Goal: Information Seeking & Learning: Compare options

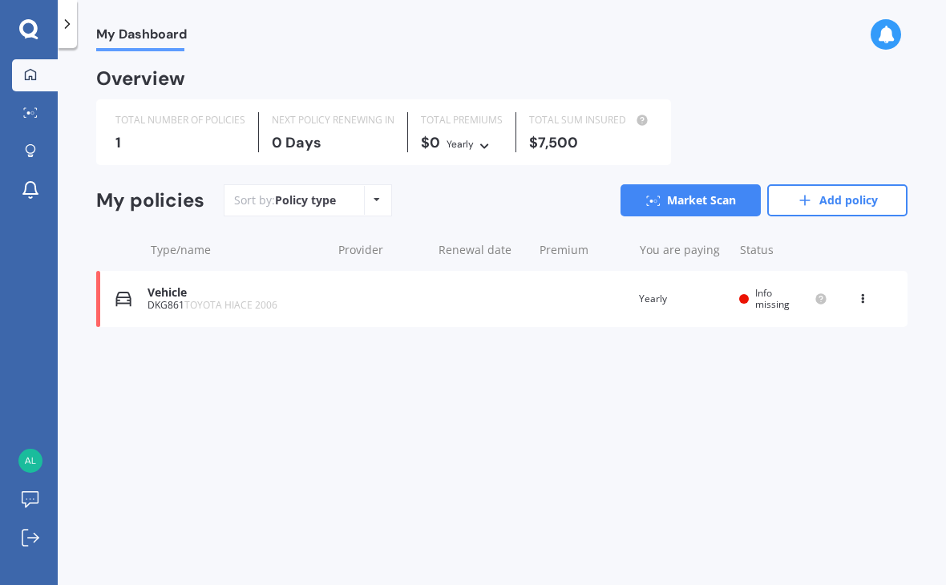
scroll to position [22, 0]
click at [596, 135] on div "$7,500" at bounding box center [590, 143] width 123 height 16
click at [558, 135] on div "$7,500" at bounding box center [590, 143] width 123 height 16
click at [568, 139] on div "$7,500" at bounding box center [590, 143] width 123 height 16
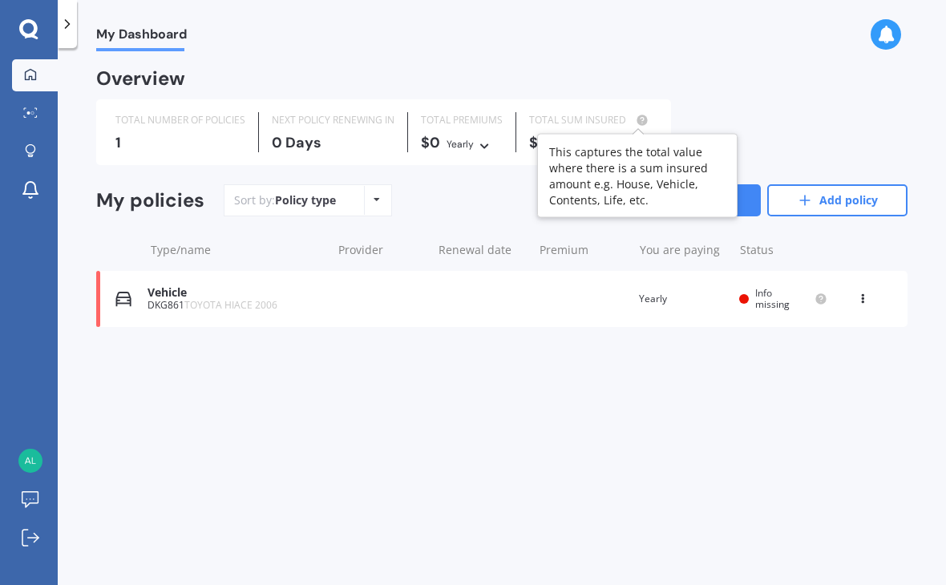
click at [639, 123] on circle at bounding box center [641, 120] width 10 height 10
click at [712, 96] on div "Overview" at bounding box center [501, 85] width 811 height 29
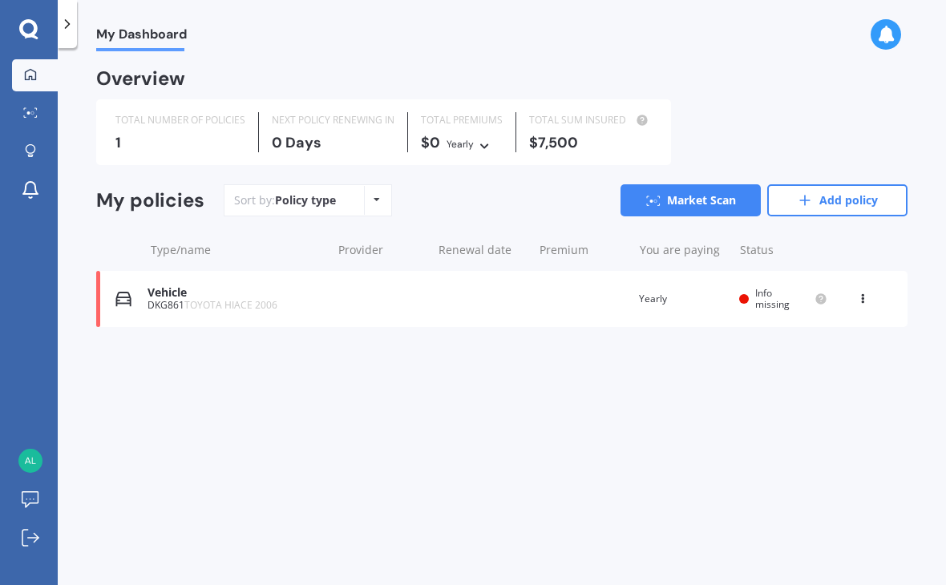
click at [863, 296] on icon at bounding box center [862, 296] width 11 height 10
click at [818, 370] on div "Delete" at bounding box center [827, 361] width 159 height 32
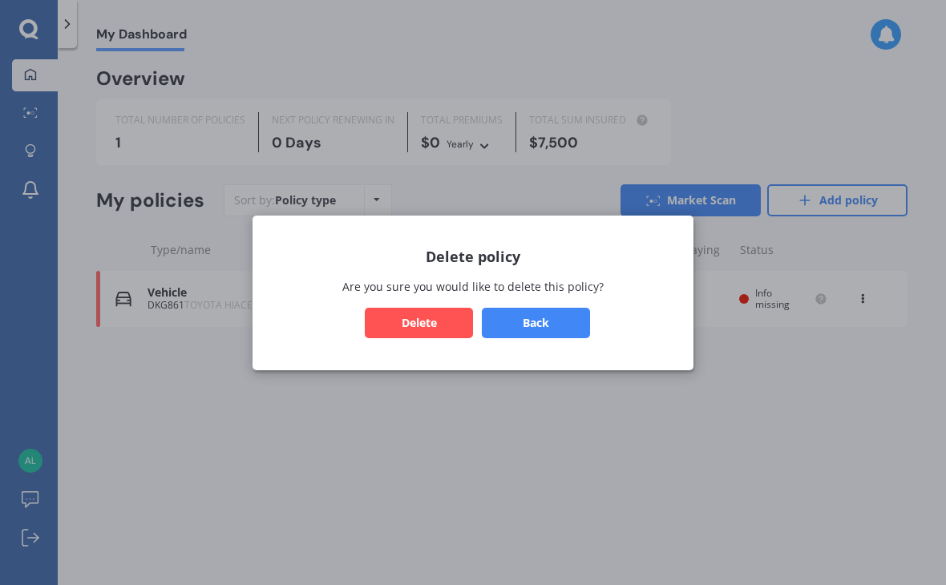
click at [429, 323] on button "Delete" at bounding box center [419, 322] width 108 height 30
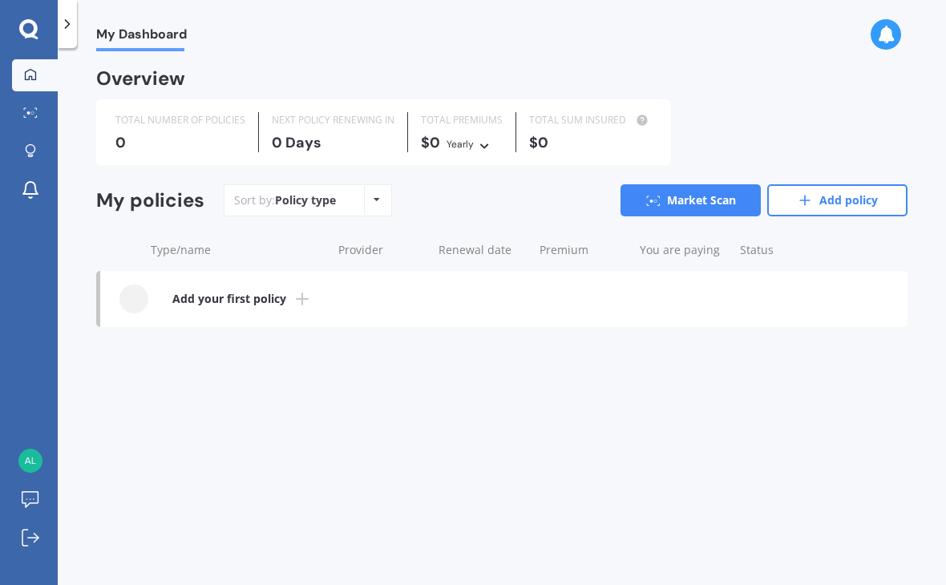
click at [386, 201] on div "Policy type Alphabetical Date added Renewing next" at bounding box center [376, 200] width 25 height 29
click at [341, 393] on div "My Dashboard Overview TOTAL NUMBER OF POLICIES 0 NEXT POLICY RENEWING [DATE] TO…" at bounding box center [502, 319] width 888 height 537
click at [244, 297] on b "Add your first policy" at bounding box center [229, 299] width 114 height 16
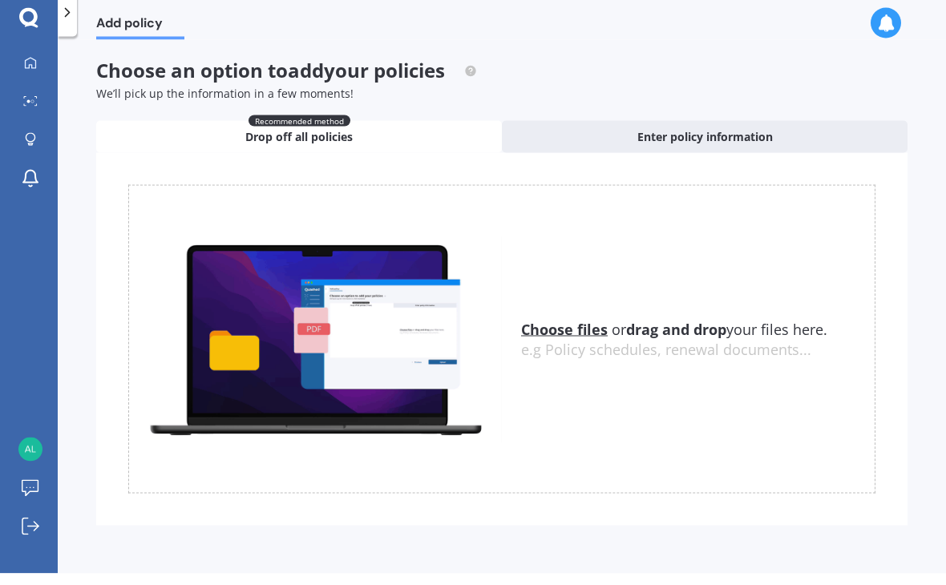
scroll to position [25, 0]
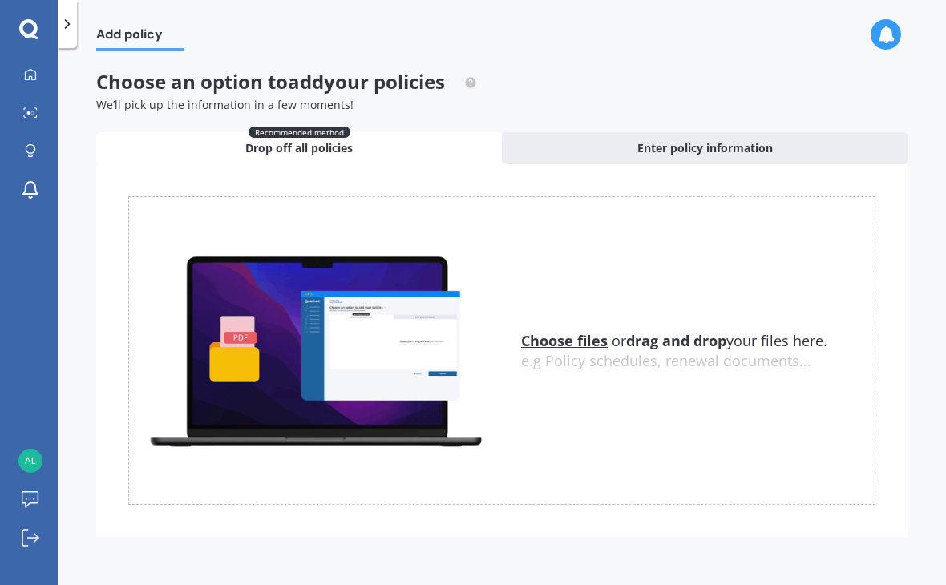
click at [720, 140] on span "Enter policy information" at bounding box center [704, 148] width 135 height 16
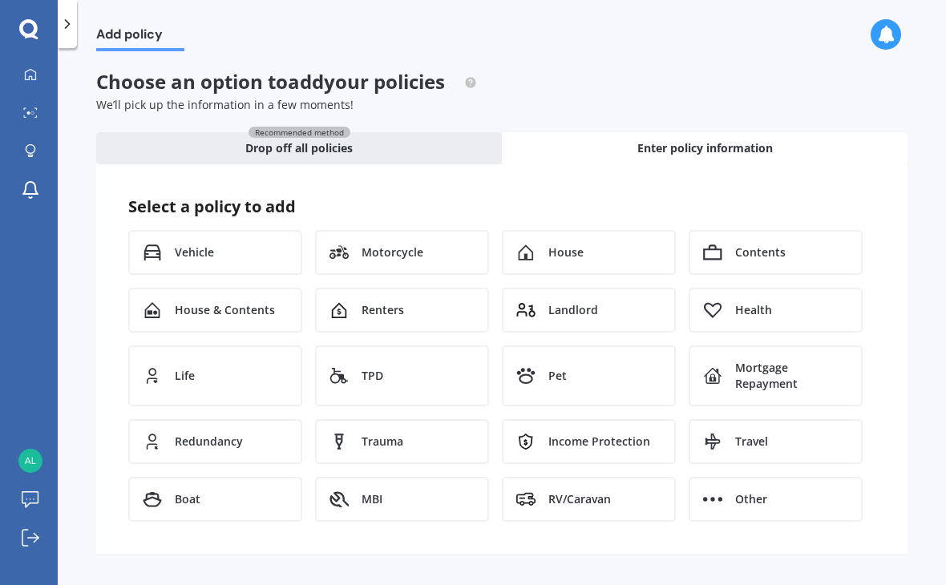
click at [210, 244] on span "Vehicle" at bounding box center [194, 252] width 39 height 16
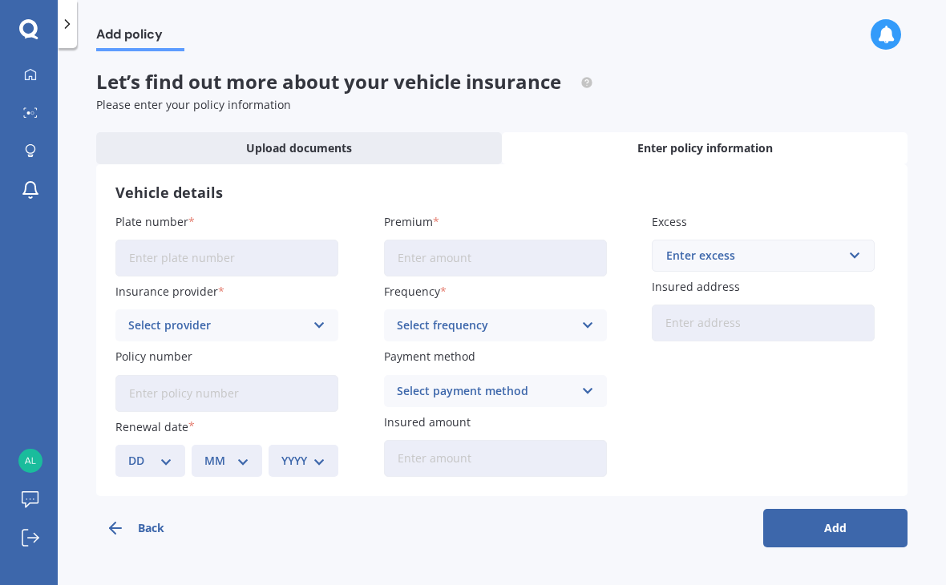
click at [211, 240] on input "Plate number" at bounding box center [226, 258] width 223 height 37
type input "DKG861"
click at [322, 328] on icon at bounding box center [320, 326] width 14 height 18
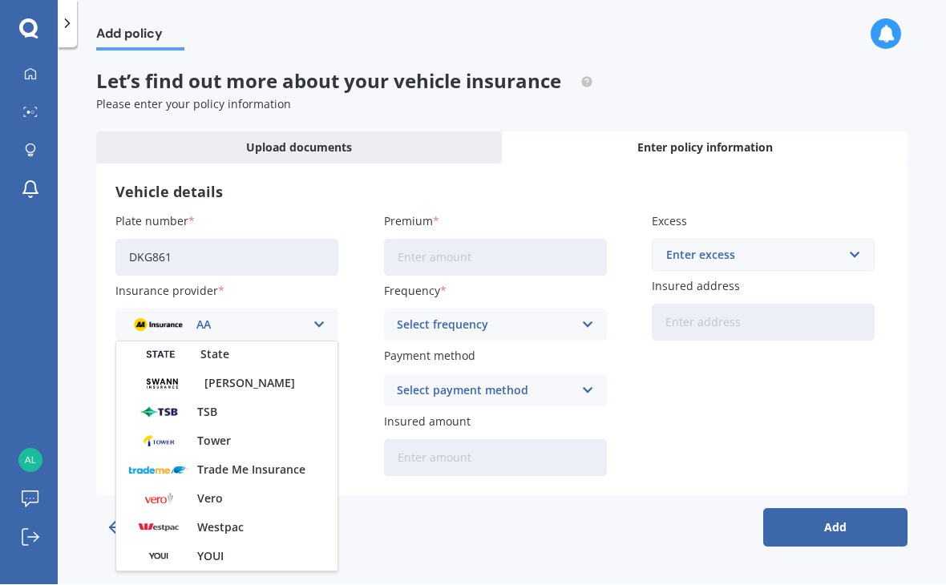
scroll to position [694, 0]
click at [221, 499] on span "Vero" at bounding box center [210, 499] width 26 height 11
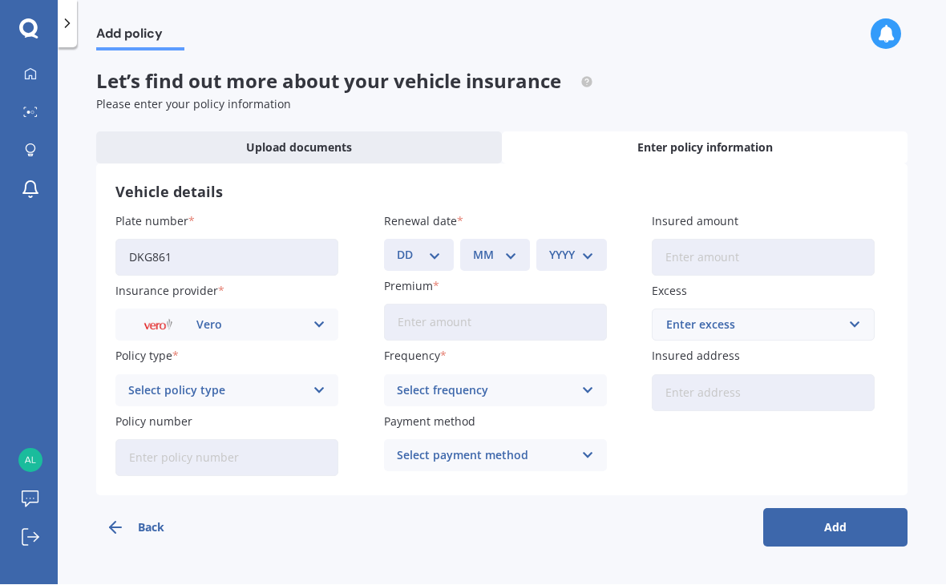
click at [433, 258] on select "DD 01 02 03 04 05 06 07 08 09 10 11 12 13 14 15 16 17 18 19 20 21 22 23 24 25 2…" at bounding box center [419, 256] width 44 height 18
select select "17"
click at [512, 258] on select "MM 01 02 03 04 05 06 07 08 09 10 11 12" at bounding box center [495, 256] width 44 height 18
click at [501, 258] on select "MM 01 02 03 04 05 06 07 08 09 10 11 12" at bounding box center [495, 256] width 44 height 18
select select "11"
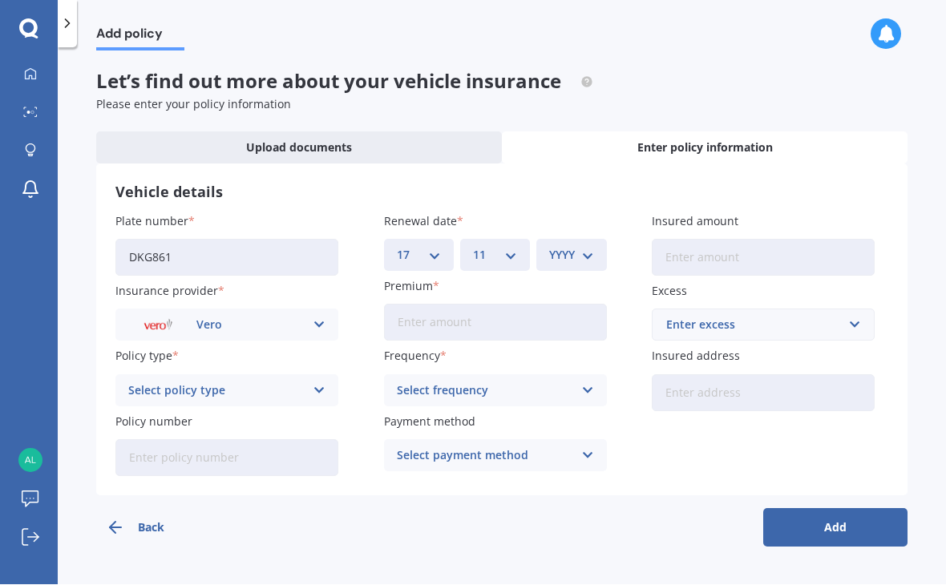
click at [587, 258] on select "YYYY 2027 2026 2025 2024 2023 2022 2021 2020 2019 2018 2017 2016 2015 2014 2013…" at bounding box center [571, 256] width 44 height 18
click at [589, 258] on select "YYYY 2027 2026 2025 2024 2023 2022 2021 2020 2019 2018 2017 2016 2015 2014 2013…" at bounding box center [571, 256] width 44 height 18
select select "2025"
click at [463, 329] on input "Premium" at bounding box center [495, 323] width 223 height 37
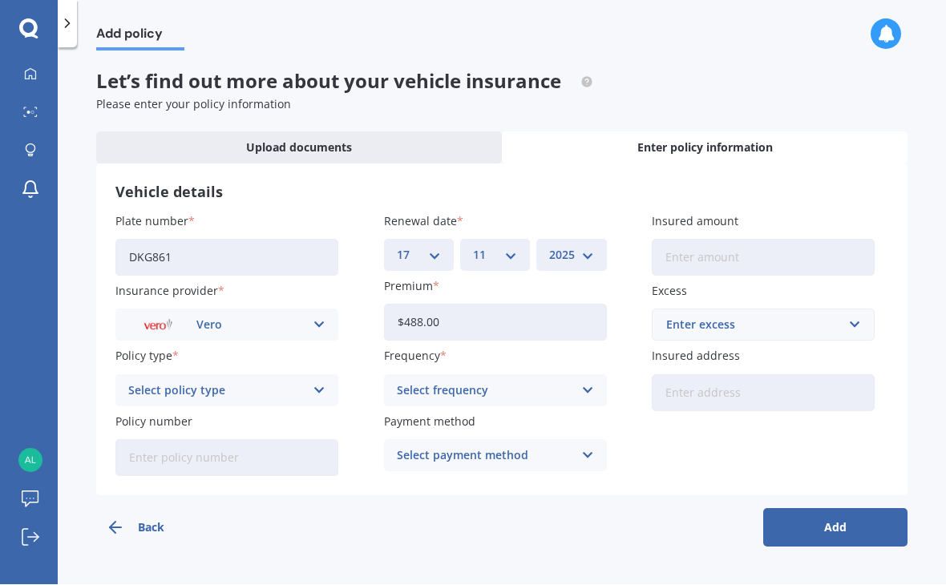
type input "$488.00"
click at [319, 392] on icon at bounding box center [320, 391] width 14 height 18
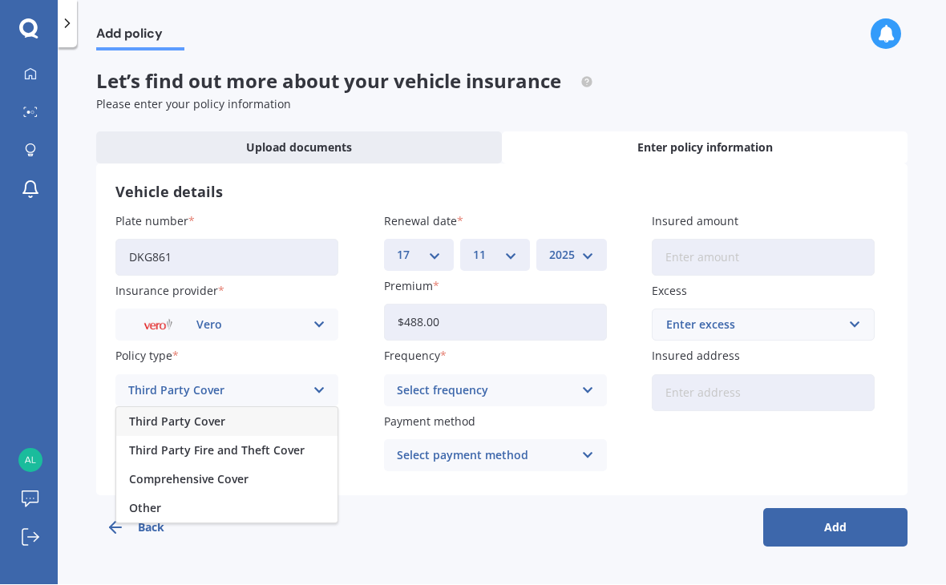
click at [240, 483] on div "Comprehensive Cover" at bounding box center [226, 480] width 221 height 29
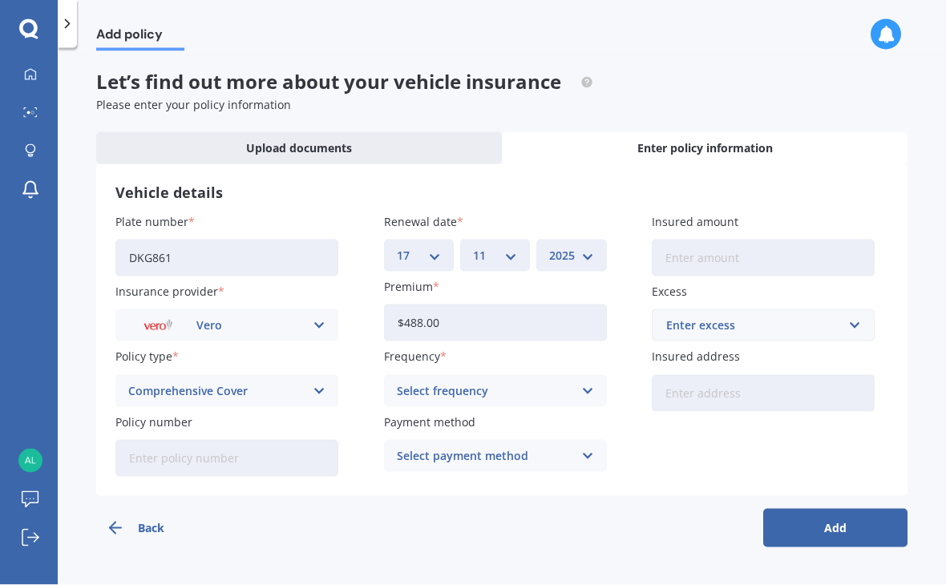
scroll to position [1, 0]
click at [589, 387] on icon at bounding box center [587, 391] width 14 height 18
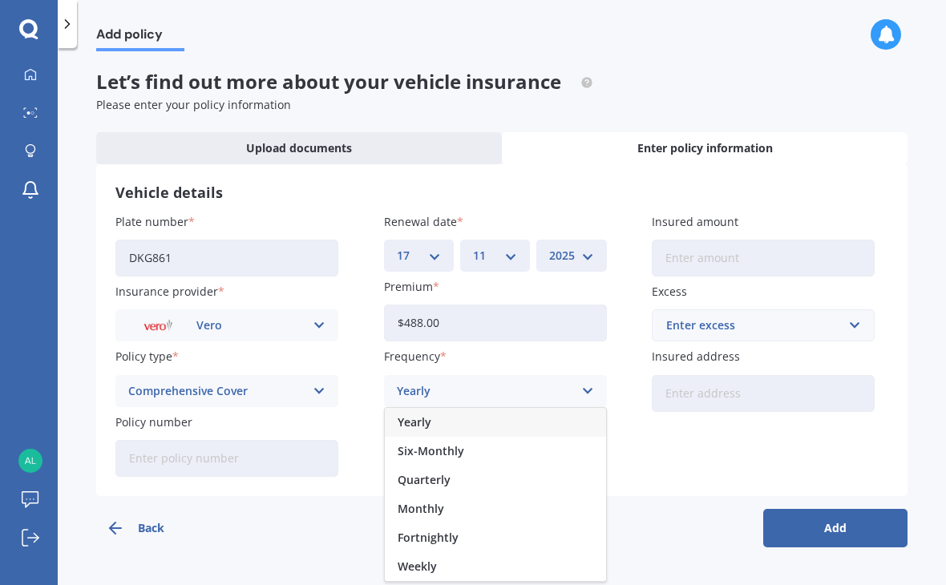
scroll to position [0, 0]
click at [459, 426] on div "Yearly" at bounding box center [495, 422] width 221 height 29
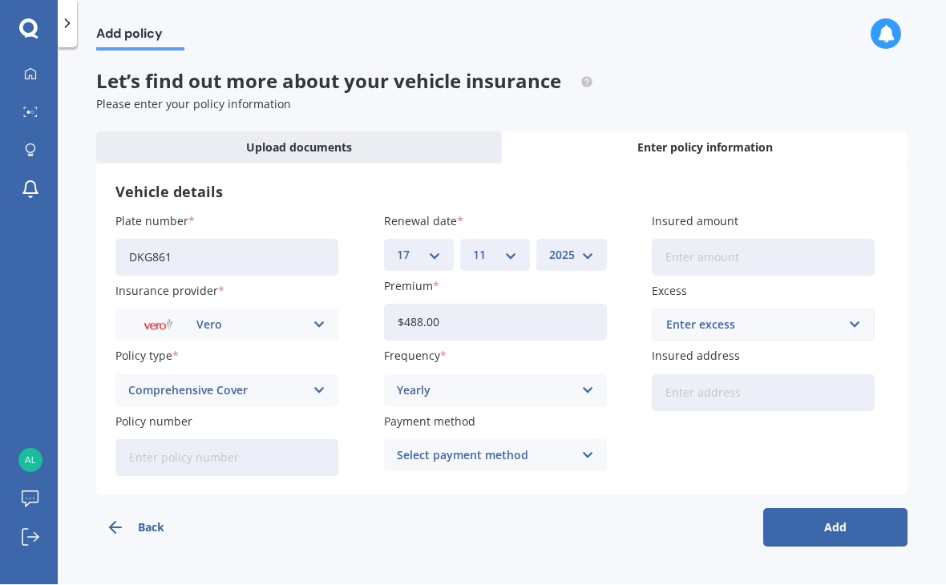
click at [587, 457] on icon at bounding box center [587, 456] width 14 height 18
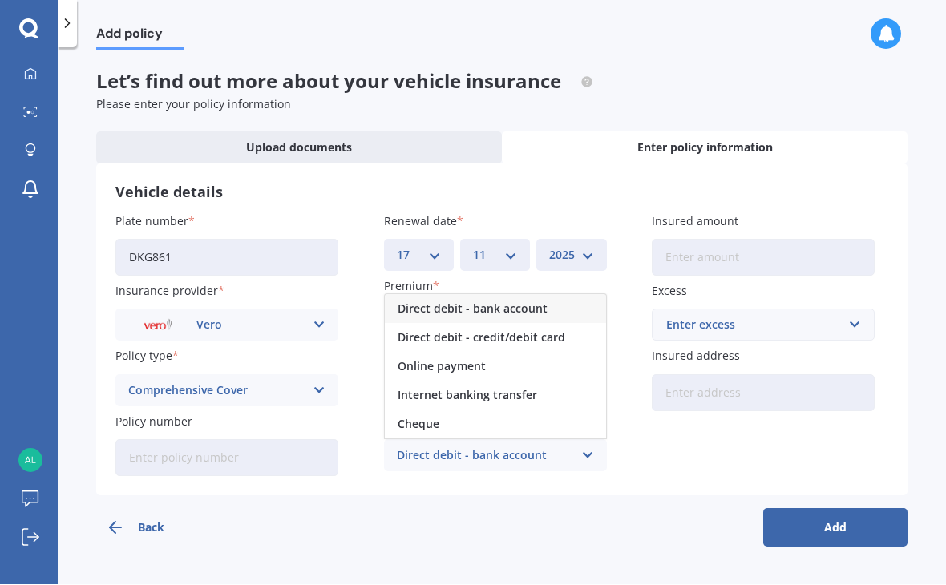
click at [524, 394] on span "Internet banking transfer" at bounding box center [467, 395] width 139 height 11
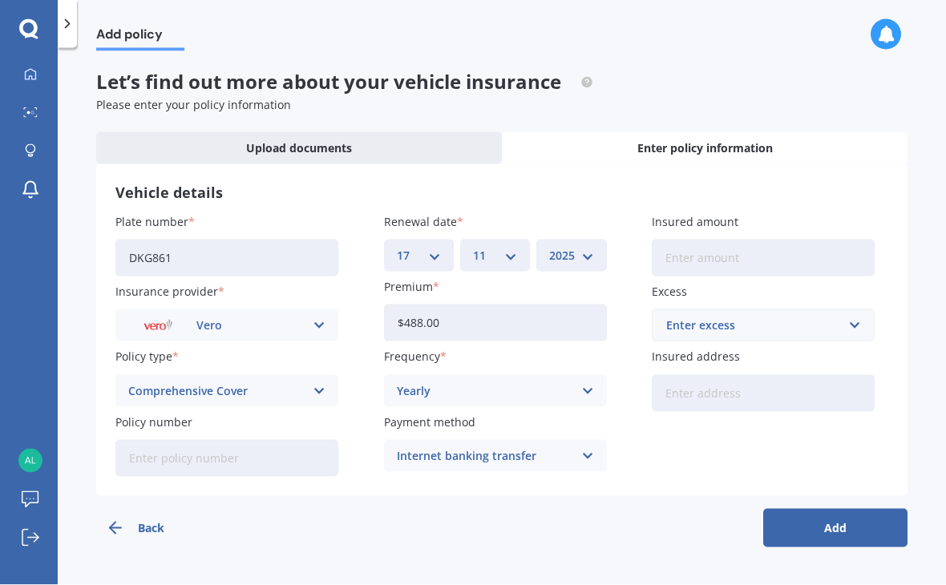
scroll to position [1, 0]
click at [857, 328] on input "text" at bounding box center [757, 325] width 208 height 30
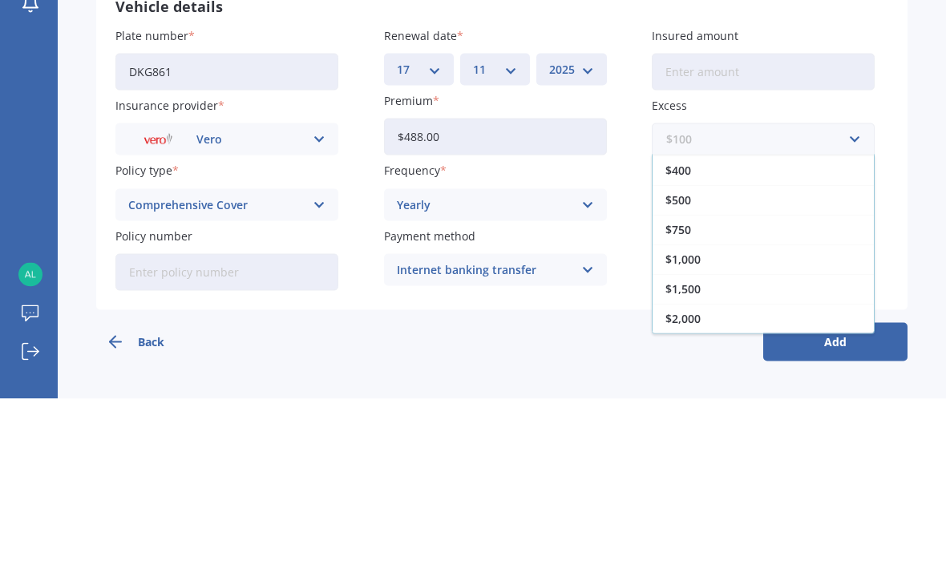
scroll to position [29, 0]
click at [705, 371] on div "$500" at bounding box center [762, 386] width 221 height 30
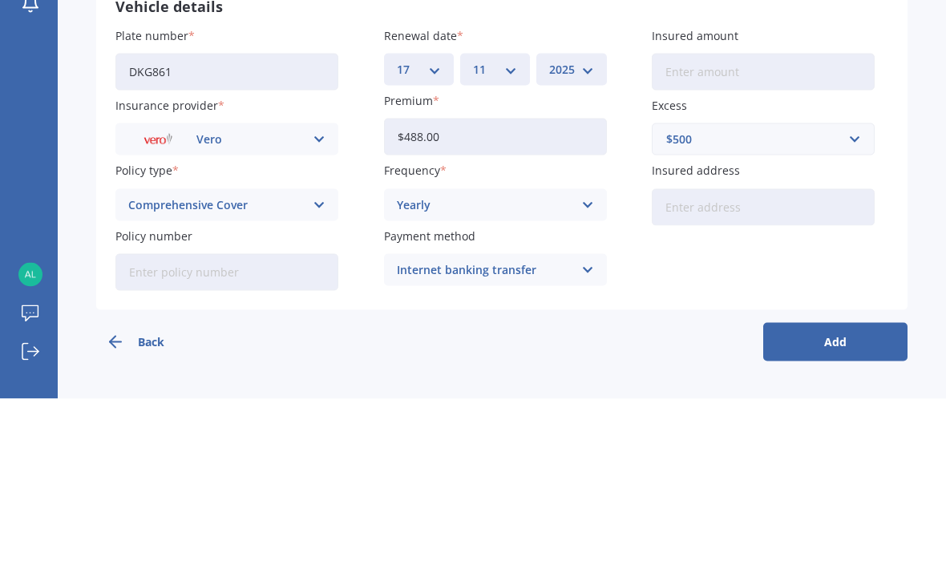
scroll to position [1, 0]
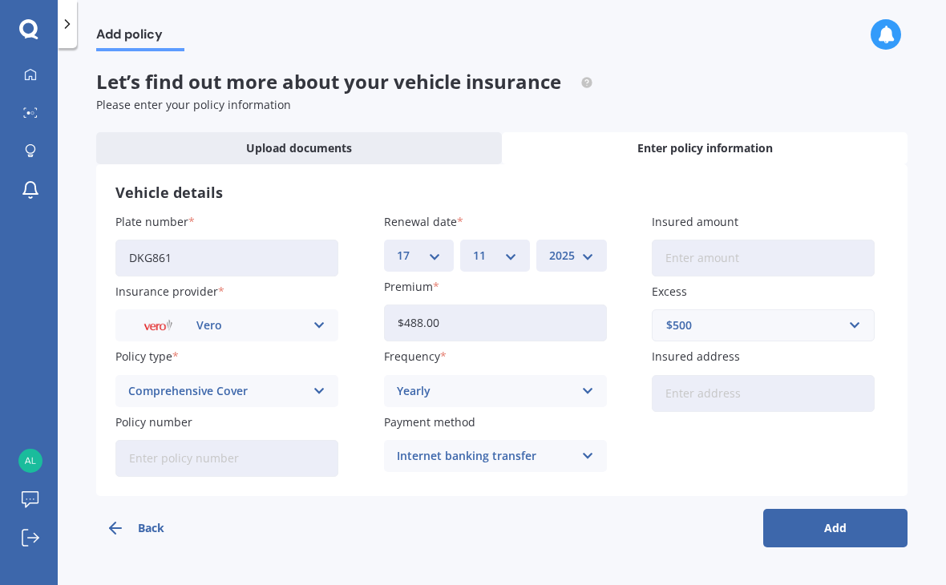
click at [850, 532] on button "Add" at bounding box center [835, 528] width 144 height 38
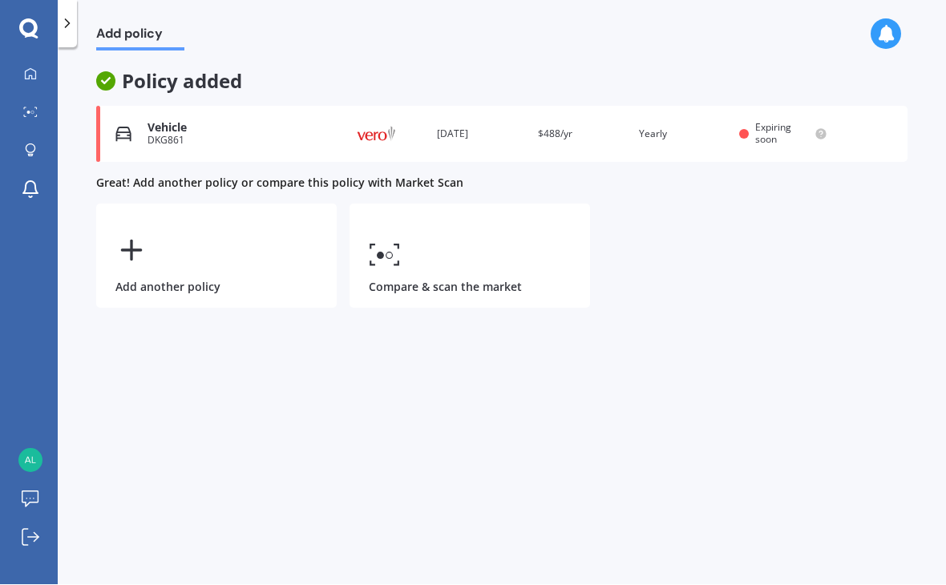
click at [395, 264] on icon at bounding box center [396, 263] width 5 height 4
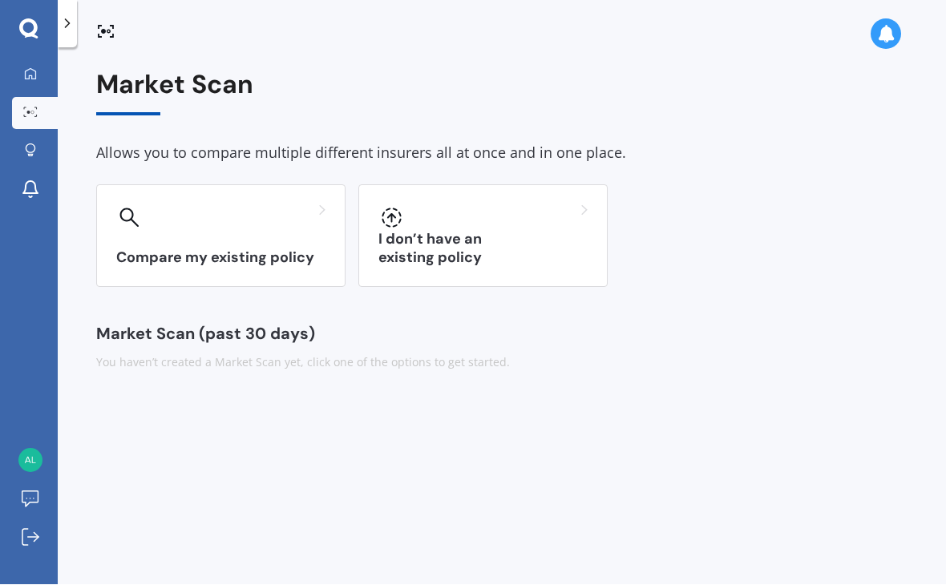
click at [210, 230] on div "Compare my existing policy" at bounding box center [220, 236] width 249 height 103
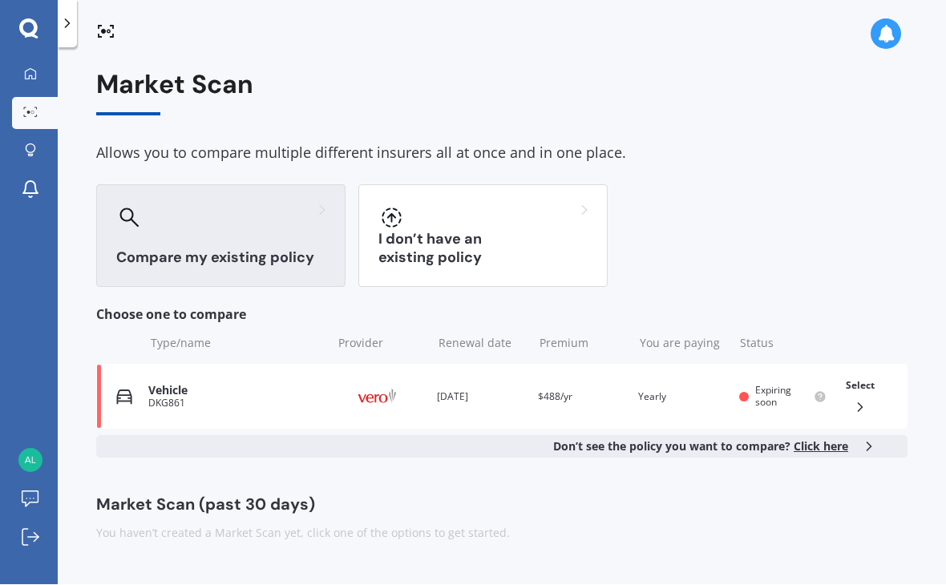
click at [865, 400] on icon at bounding box center [860, 408] width 16 height 16
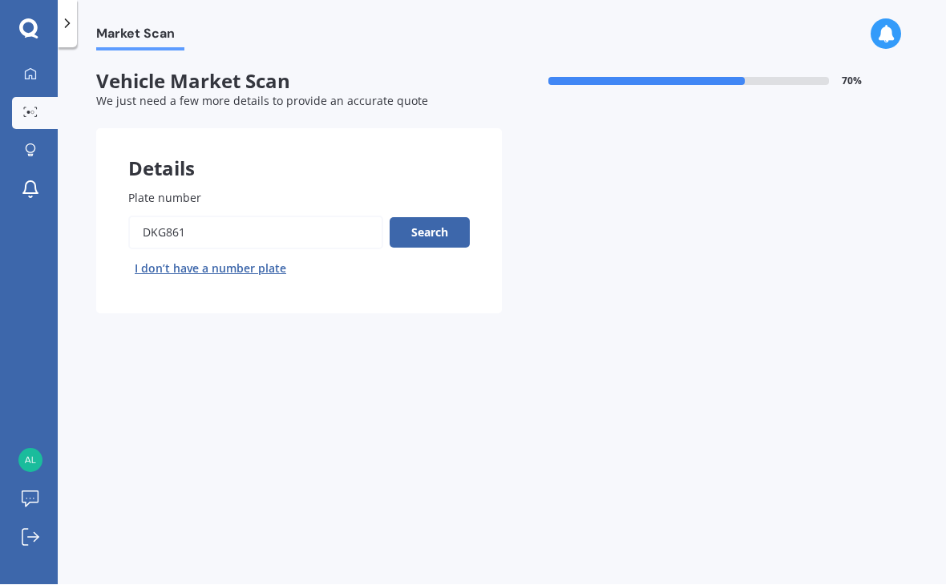
click at [438, 237] on button "Search" at bounding box center [430, 233] width 80 height 30
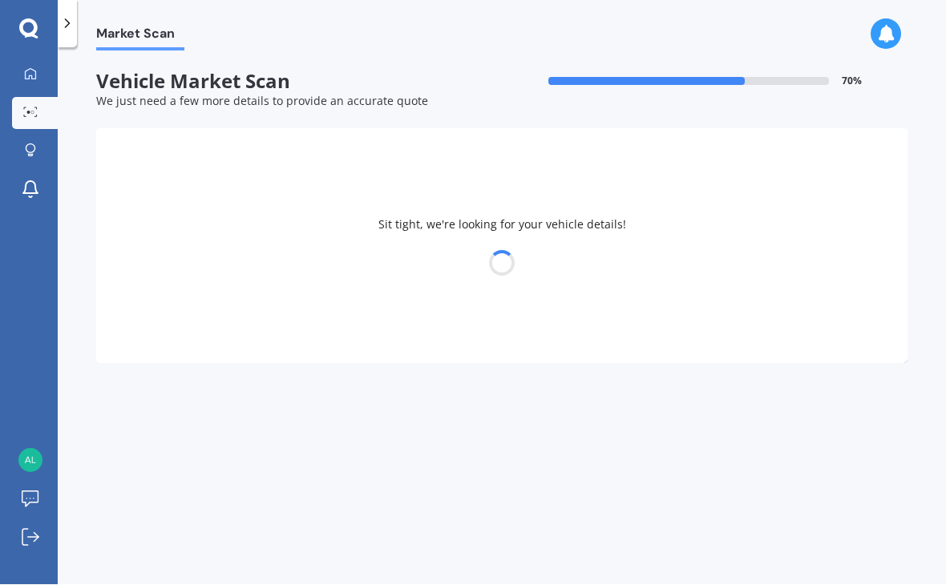
select select "TOYOTA"
select select "HIACE"
select select "19"
select select "07"
select select "1958"
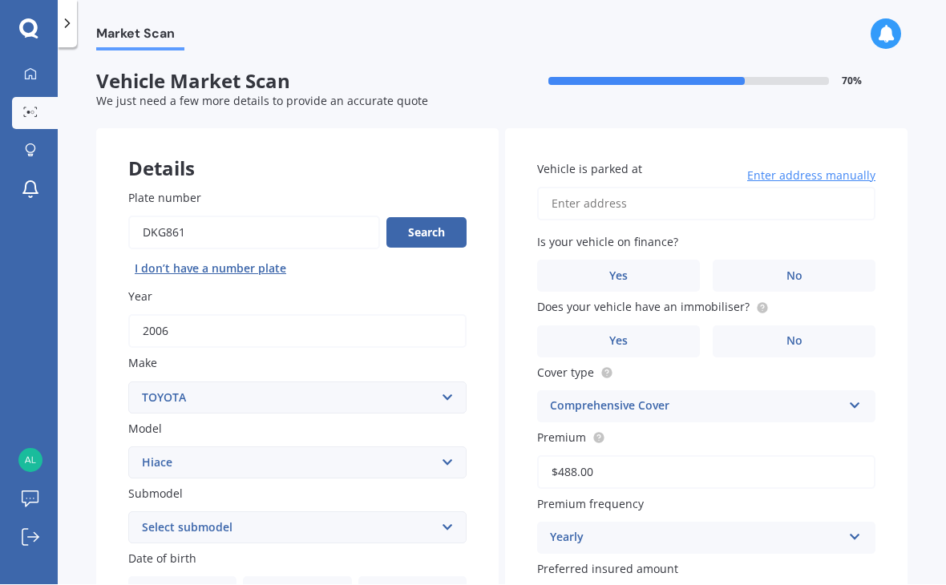
click at [629, 212] on input "Vehicle is parked at" at bounding box center [706, 205] width 338 height 34
type input "[STREET_ADDRESS]"
click at [804, 273] on label "No" at bounding box center [794, 277] width 163 height 32
click at [0, 0] on input "No" at bounding box center [0, 0] width 0 height 0
click at [803, 341] on label "No" at bounding box center [794, 342] width 163 height 32
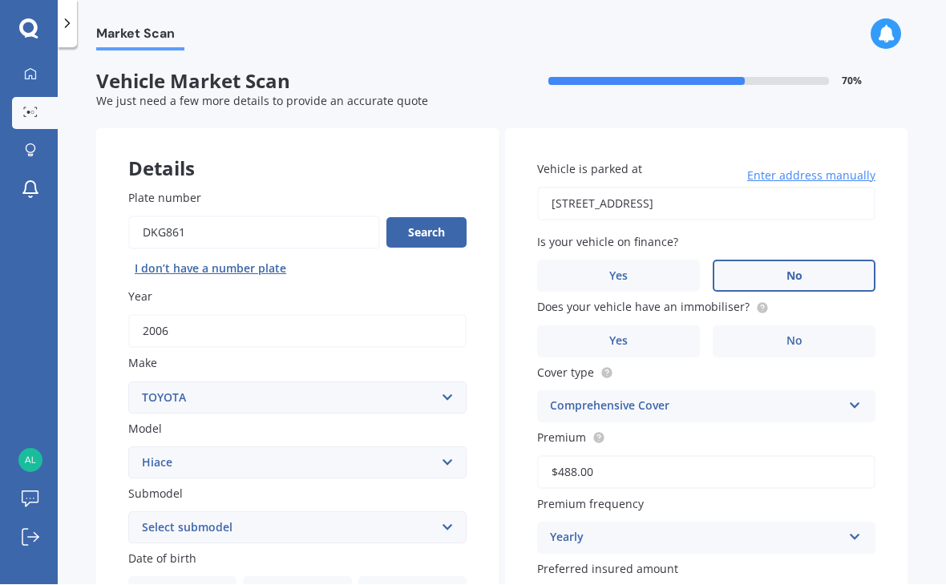
click at [0, 0] on input "No" at bounding box center [0, 0] width 0 height 0
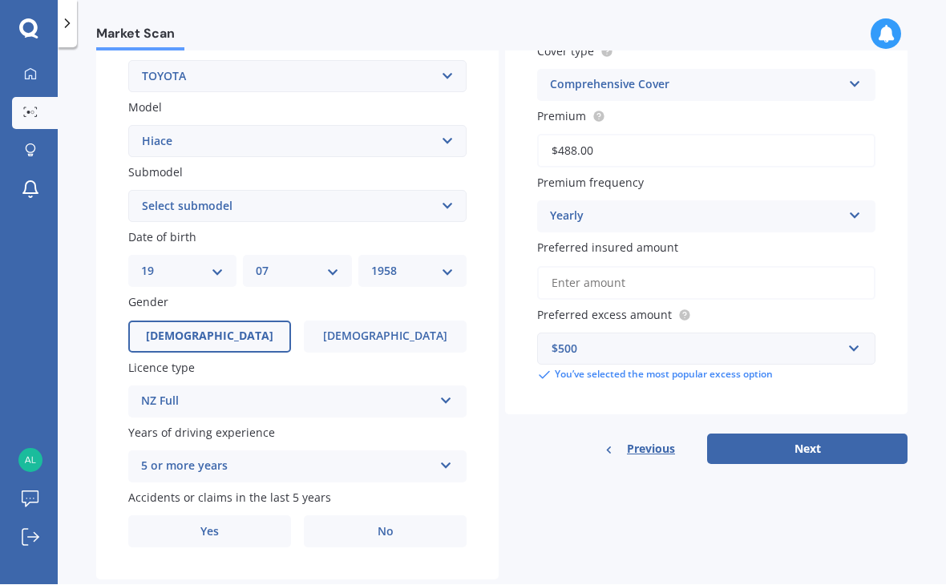
scroll to position [320, 0]
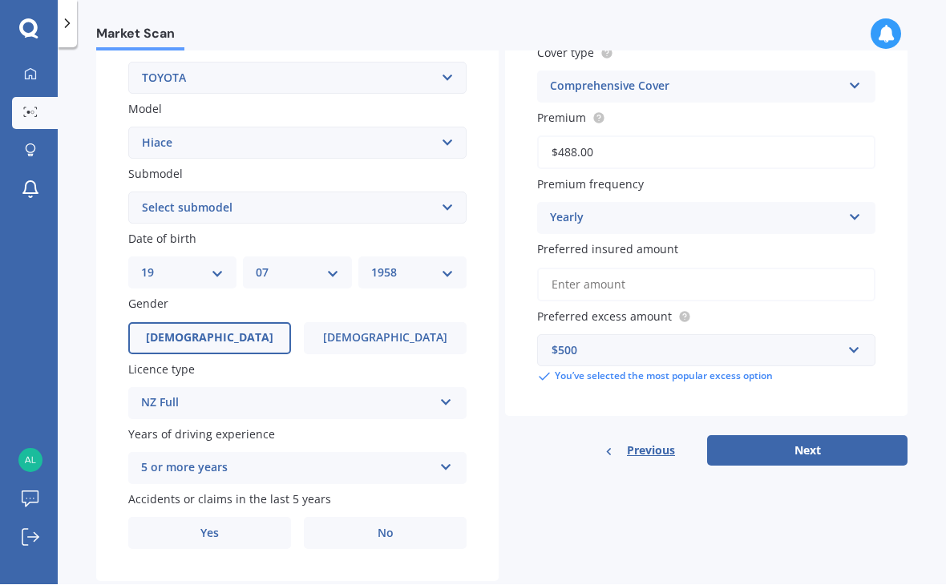
click at [638, 272] on input "Preferred insured amount" at bounding box center [706, 286] width 338 height 34
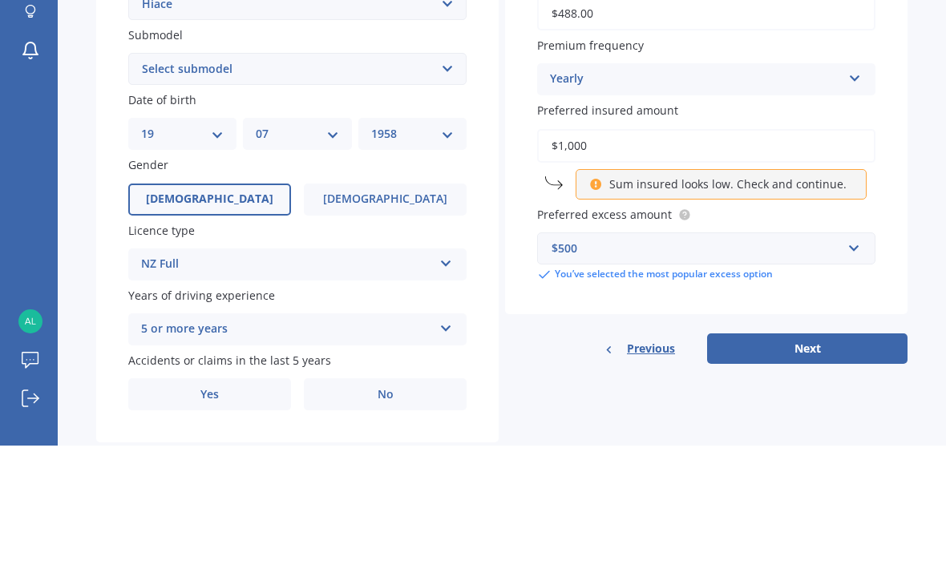
type input "$10,000"
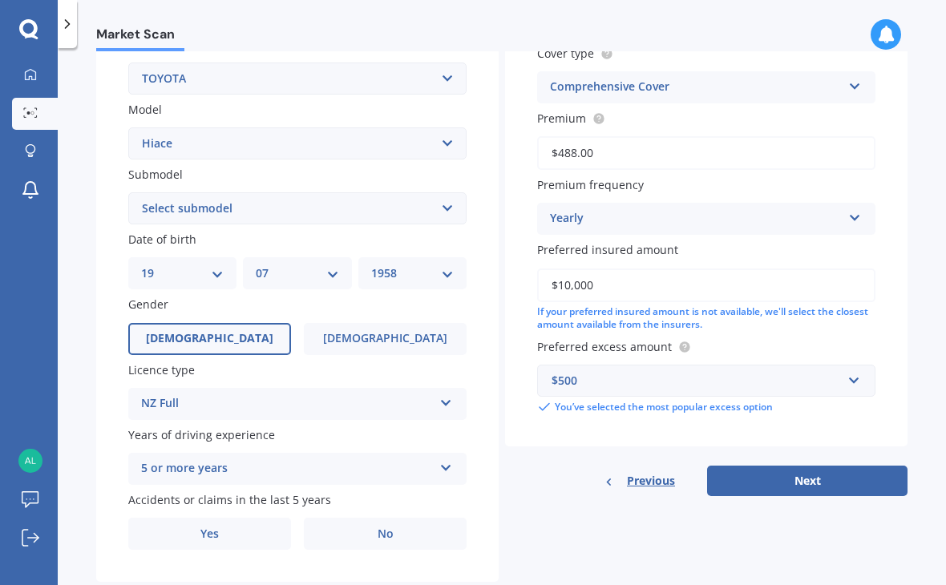
scroll to position [0, 0]
click at [397, 533] on label "No" at bounding box center [385, 534] width 163 height 32
click at [0, 0] on input "No" at bounding box center [0, 0] width 0 height 0
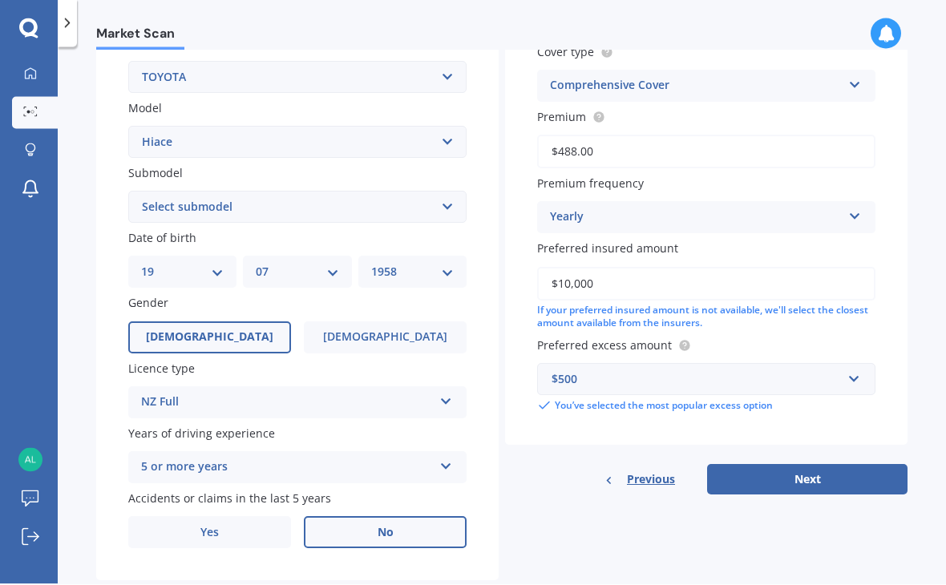
scroll to position [1, 0]
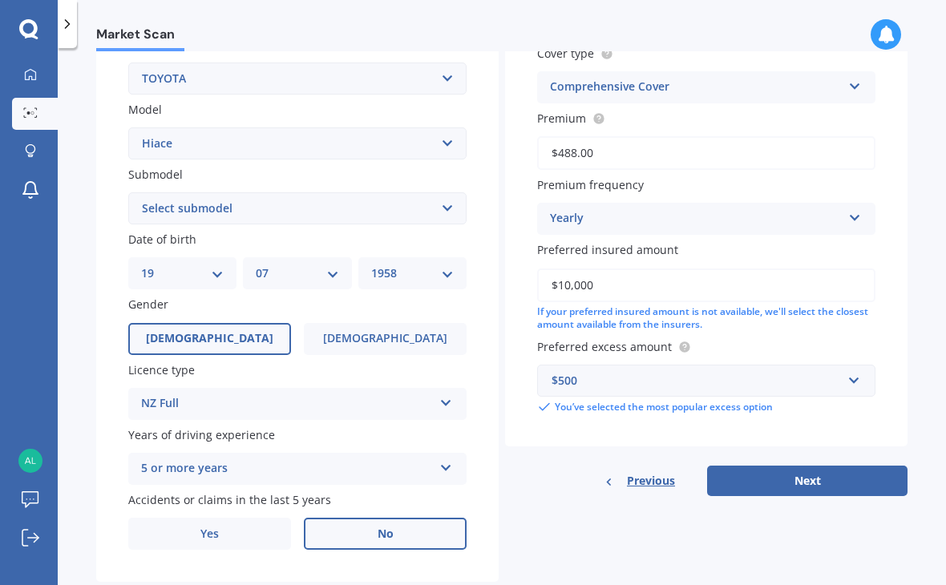
click at [830, 481] on button "Next" at bounding box center [807, 481] width 200 height 30
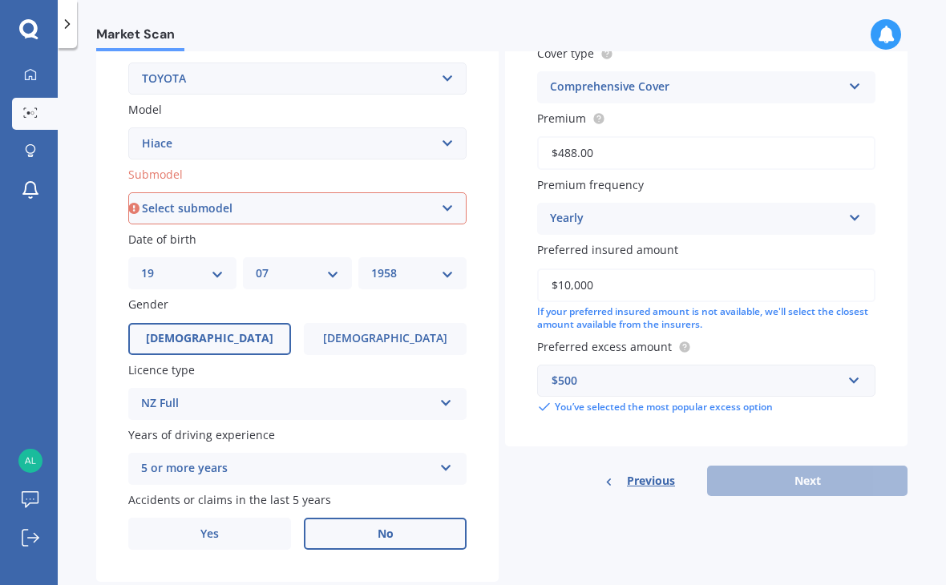
scroll to position [0, 0]
click at [455, 201] on select "Select submodel Diesel Light Van Turbo Diesel Turbo diesel 4WD Van Van petrol 4…" at bounding box center [297, 208] width 338 height 32
select select "TURBO DIESEL"
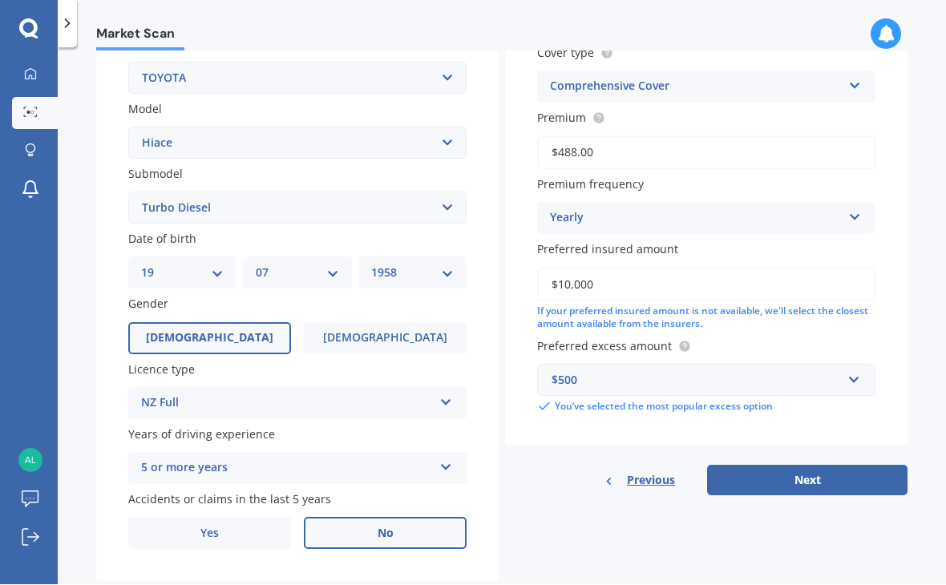
click at [822, 479] on button "Next" at bounding box center [807, 481] width 200 height 30
select select "19"
select select "07"
select select "1958"
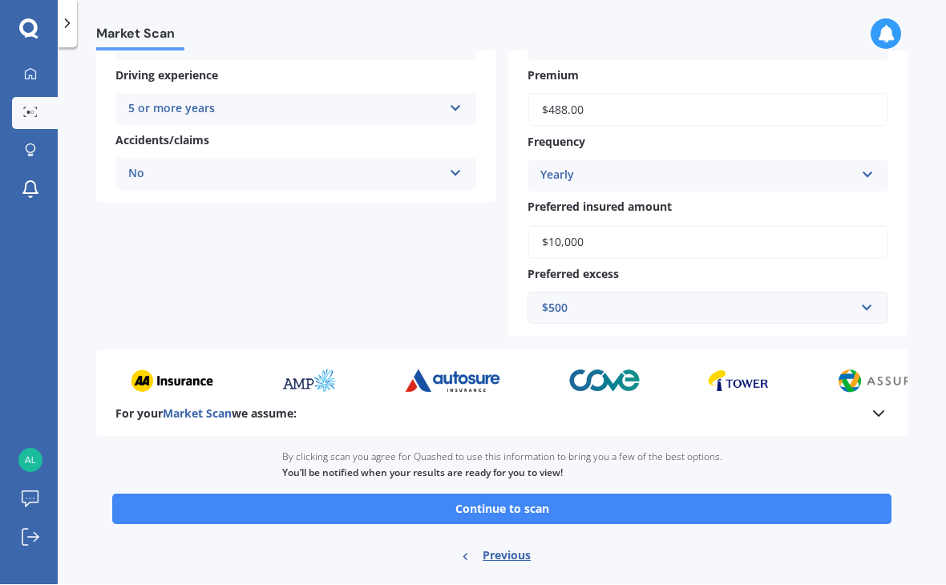
scroll to position [336, 0]
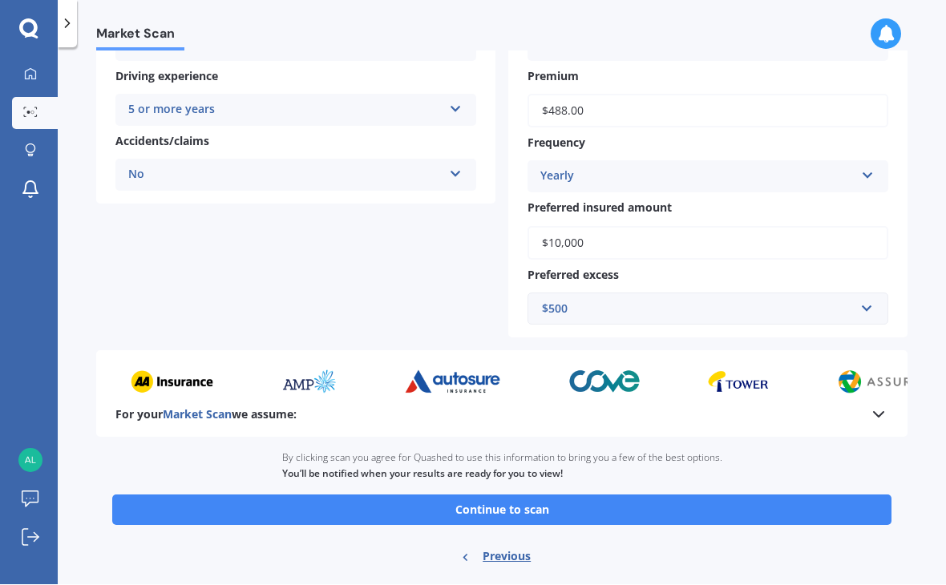
click at [539, 505] on button "Continue to scan" at bounding box center [501, 510] width 779 height 30
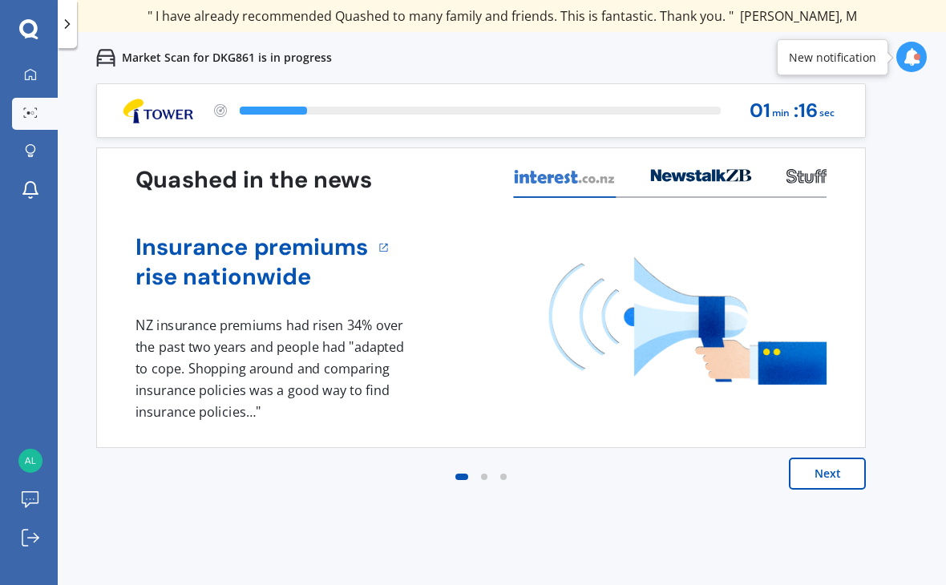
click at [826, 477] on button "Next" at bounding box center [827, 474] width 77 height 32
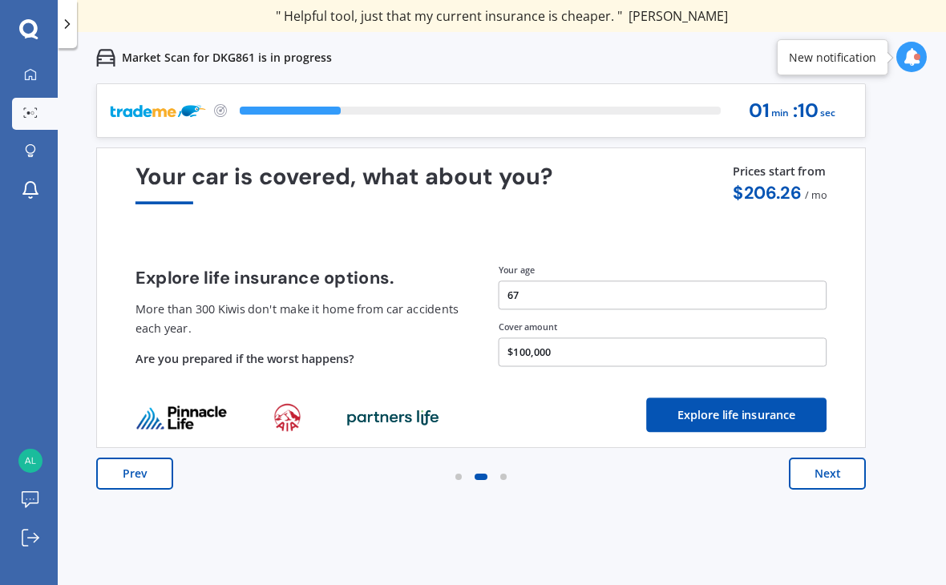
click at [830, 483] on button "Next" at bounding box center [827, 474] width 77 height 32
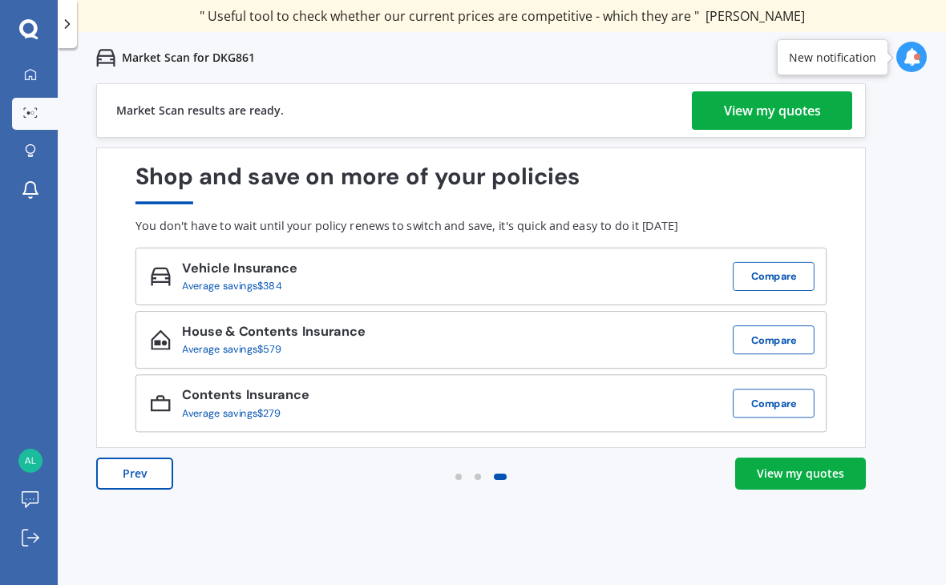
click at [770, 114] on div "View my quotes" at bounding box center [772, 110] width 97 height 38
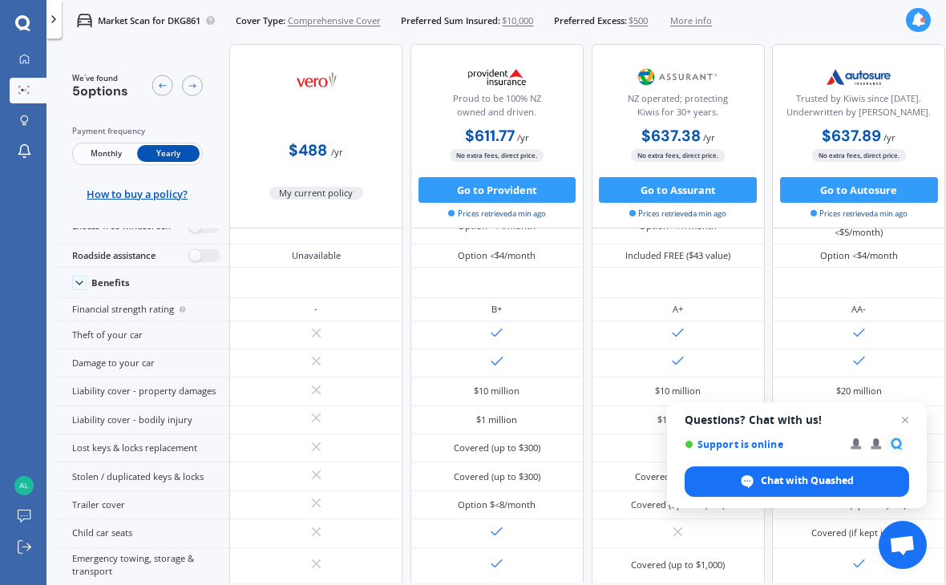
scroll to position [96, 0]
click at [910, 424] on span "Close chat" at bounding box center [904, 419] width 19 height 19
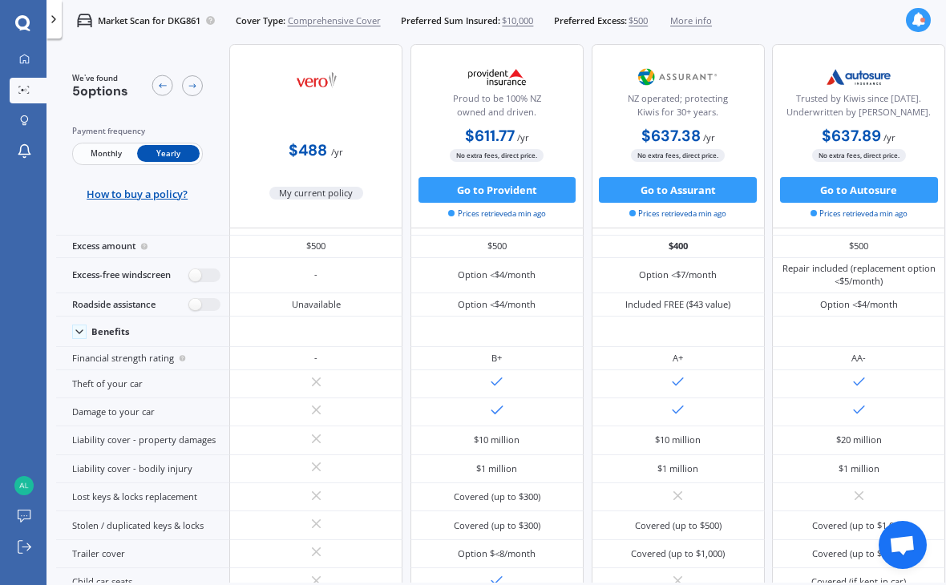
scroll to position [0, 0]
